Goal: Information Seeking & Learning: Learn about a topic

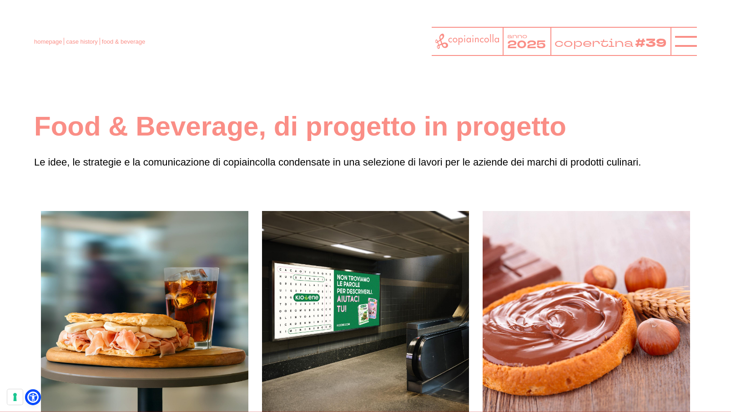
click at [685, 41] on line at bounding box center [686, 41] width 22 height 0
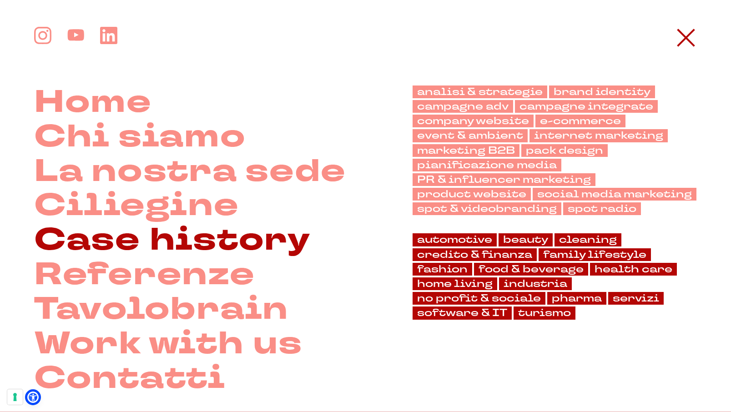
click at [169, 240] on link "Case history" at bounding box center [172, 240] width 276 height 35
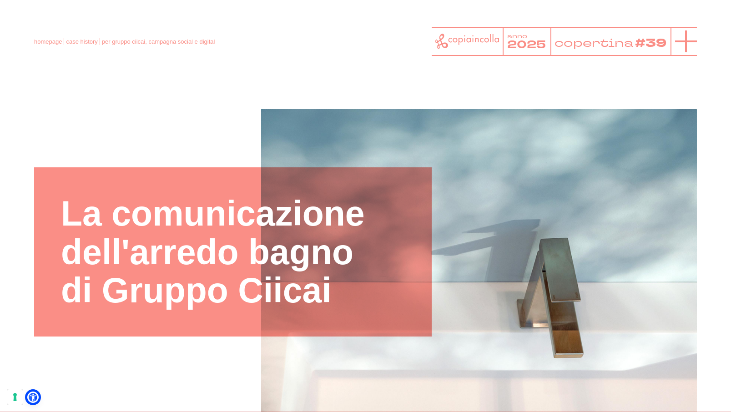
click at [690, 41] on line at bounding box center [686, 41] width 22 height 0
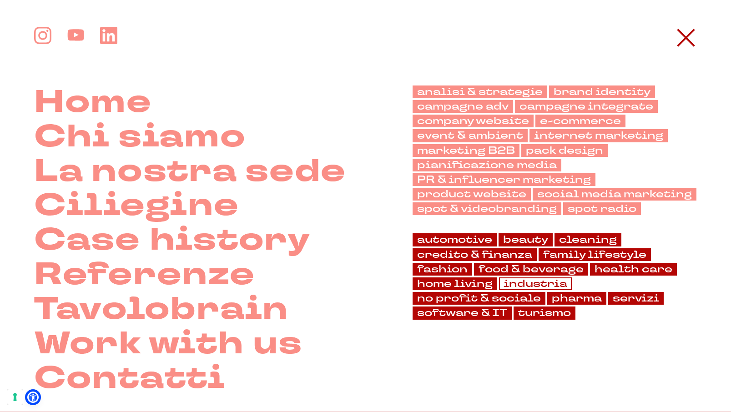
click at [526, 286] on link "industria" at bounding box center [535, 283] width 73 height 13
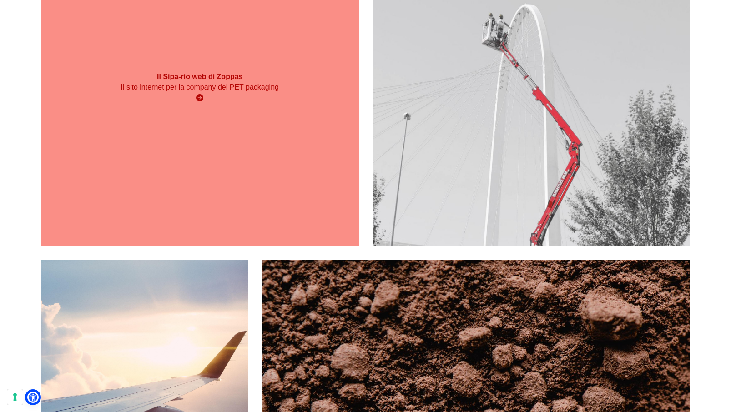
scroll to position [2755, 0]
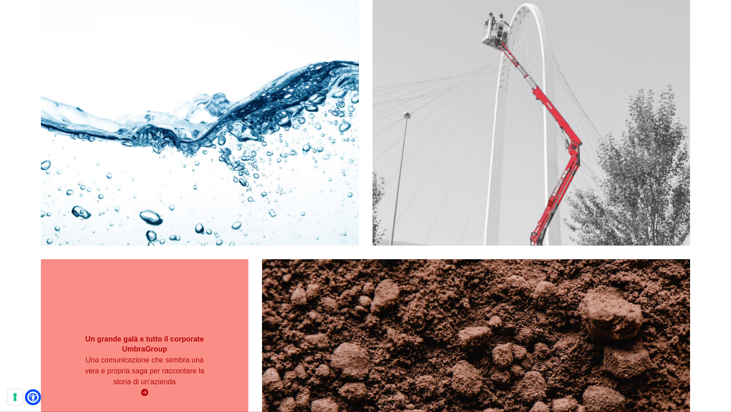
click at [190, 309] on div "Un grande galà e tutto il corporate UmbraGroup Una comunicazione che sembra una…" at bounding box center [144, 366] width 207 height 214
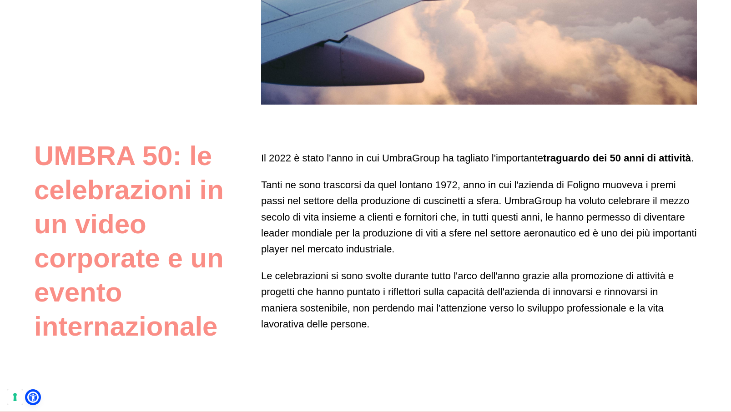
scroll to position [441, 0]
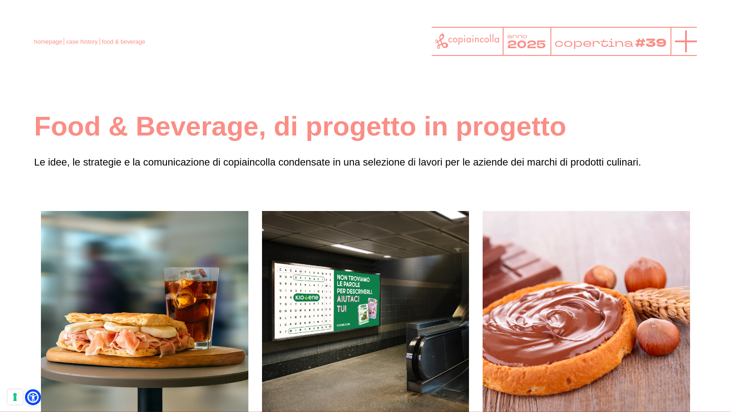
click at [687, 47] on icon at bounding box center [686, 41] width 22 height 22
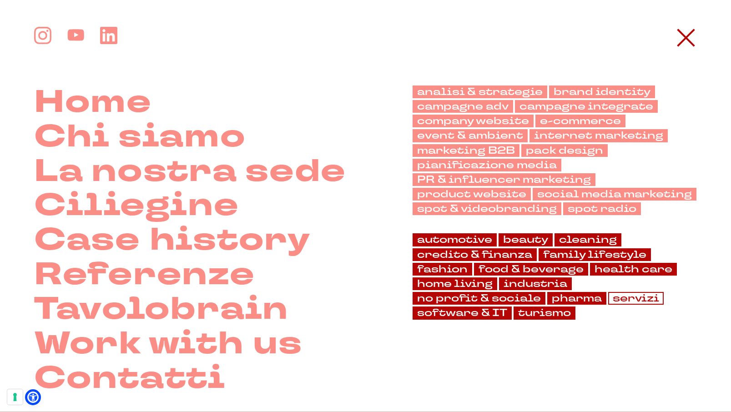
click at [648, 299] on link "servizi" at bounding box center [635, 298] width 55 height 13
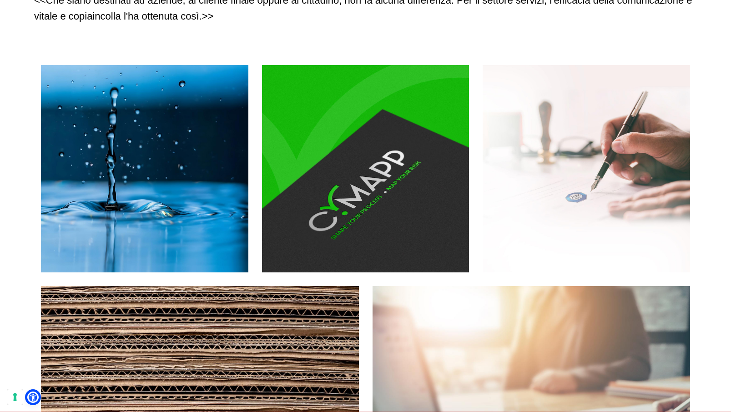
scroll to position [163, 0]
